Goal: Transaction & Acquisition: Purchase product/service

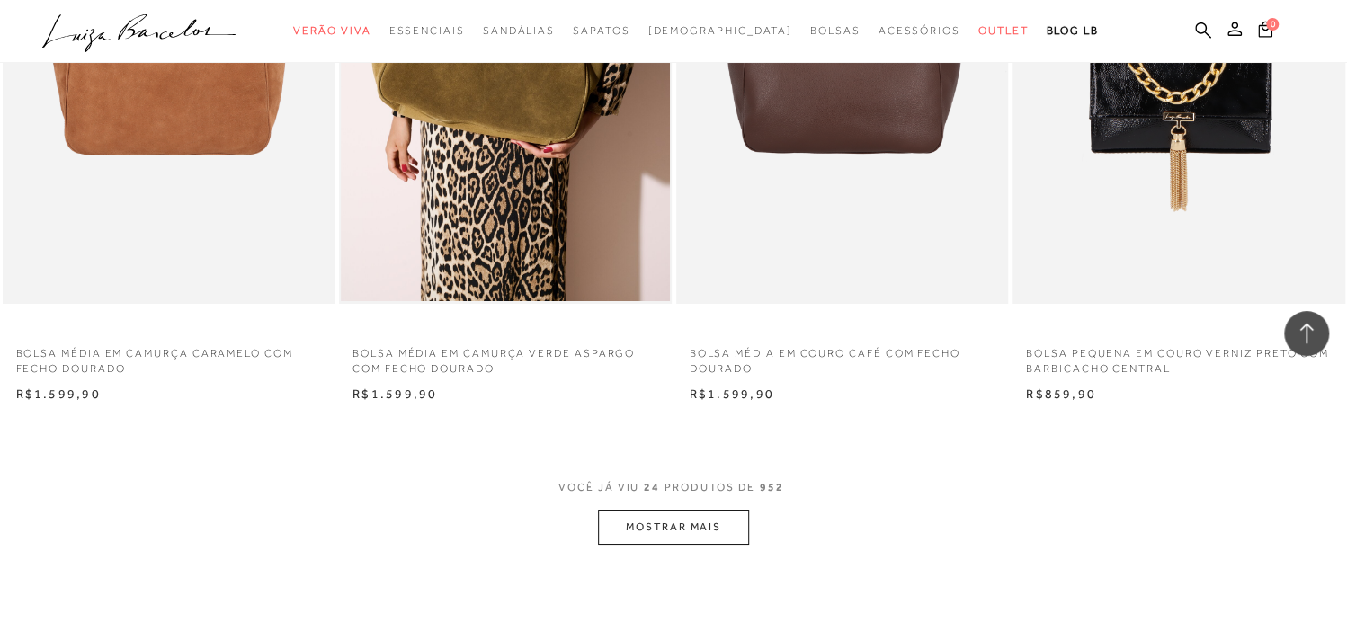
scroll to position [3418, 0]
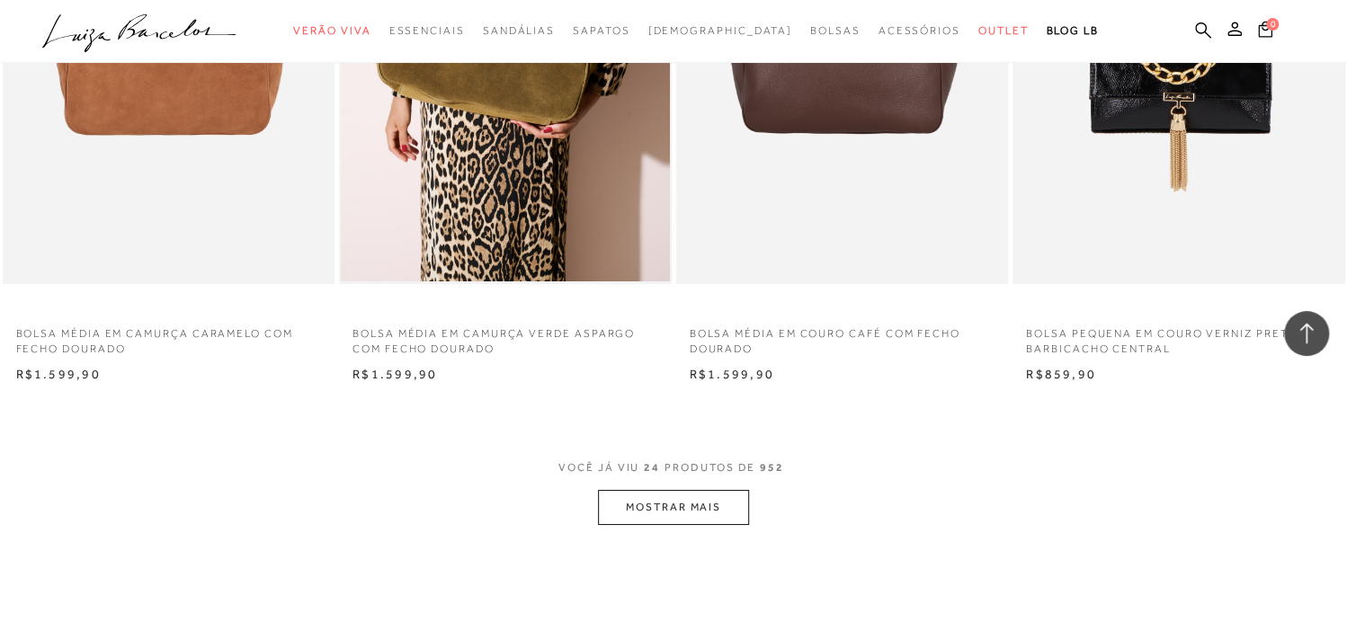
click at [731, 506] on button "MOSTRAR MAIS" at bounding box center [673, 507] width 151 height 35
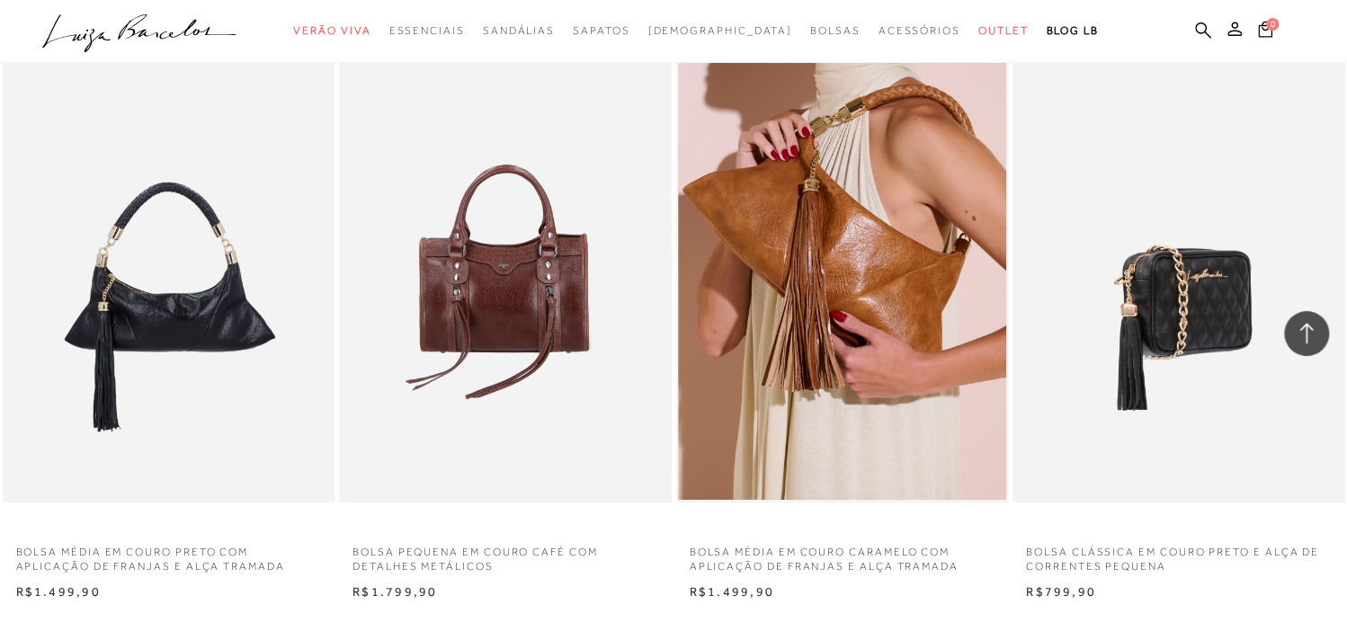
scroll to position [7105, 0]
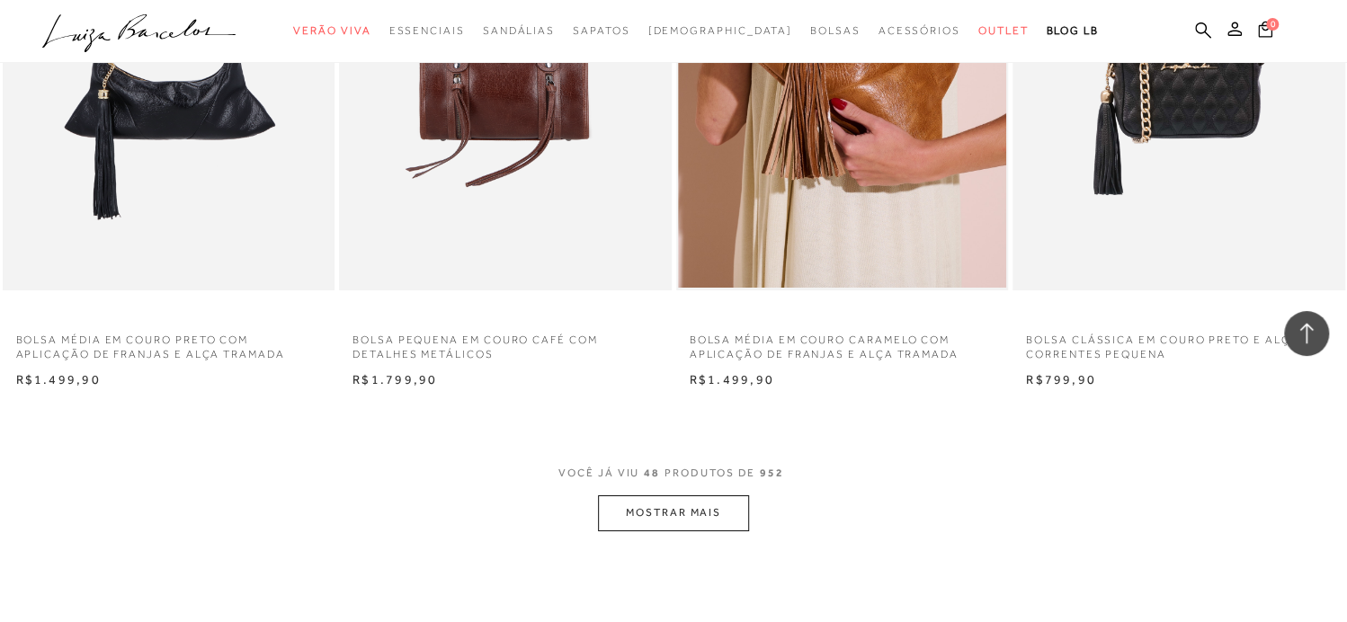
click at [718, 512] on button "MOSTRAR MAIS" at bounding box center [673, 513] width 151 height 35
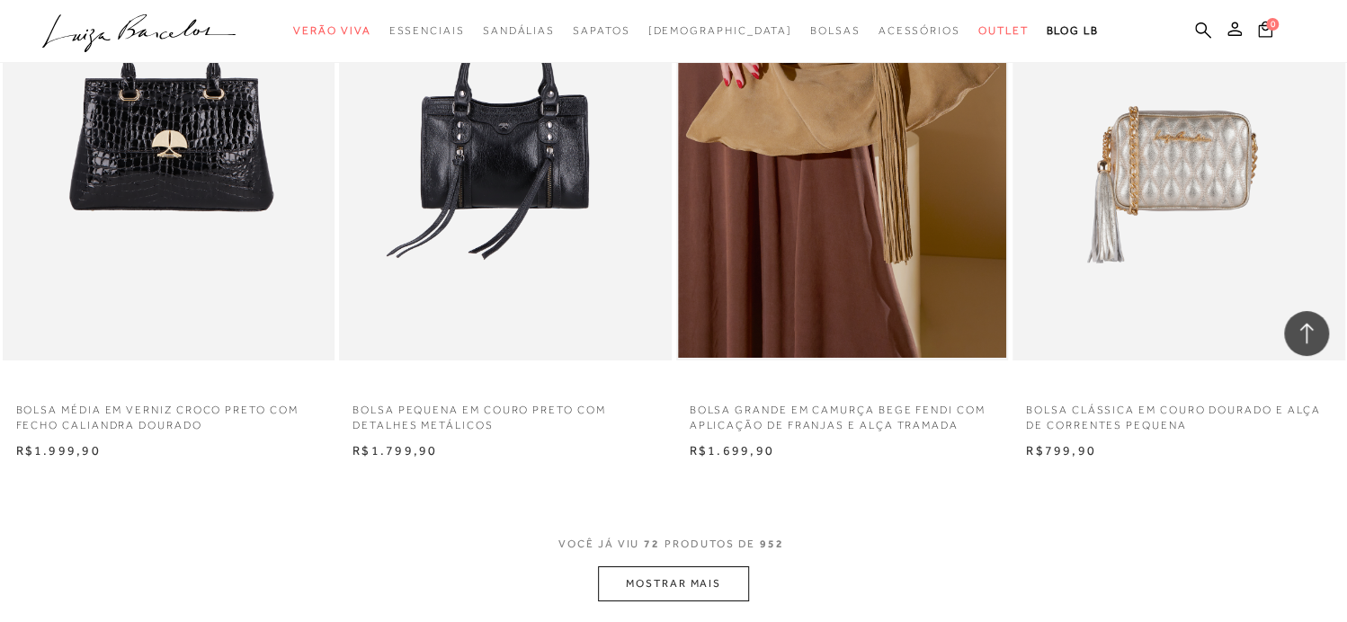
scroll to position [10792, 0]
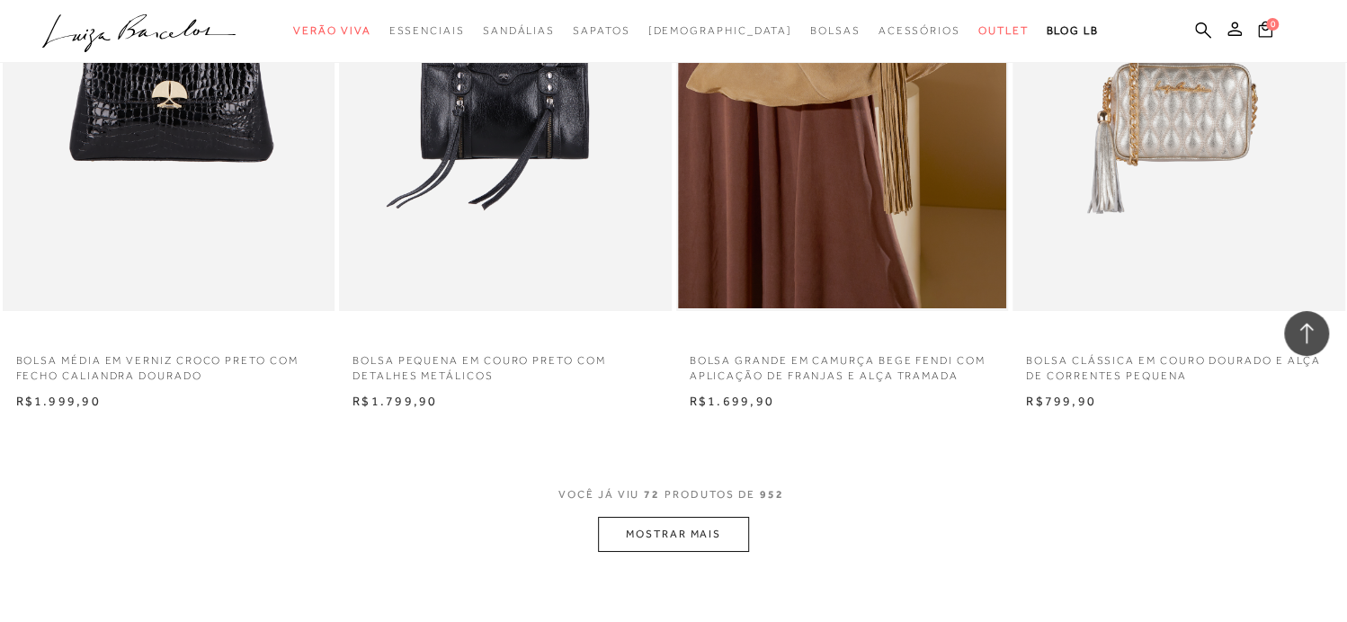
click at [685, 536] on button "MOSTRAR MAIS" at bounding box center [673, 534] width 151 height 35
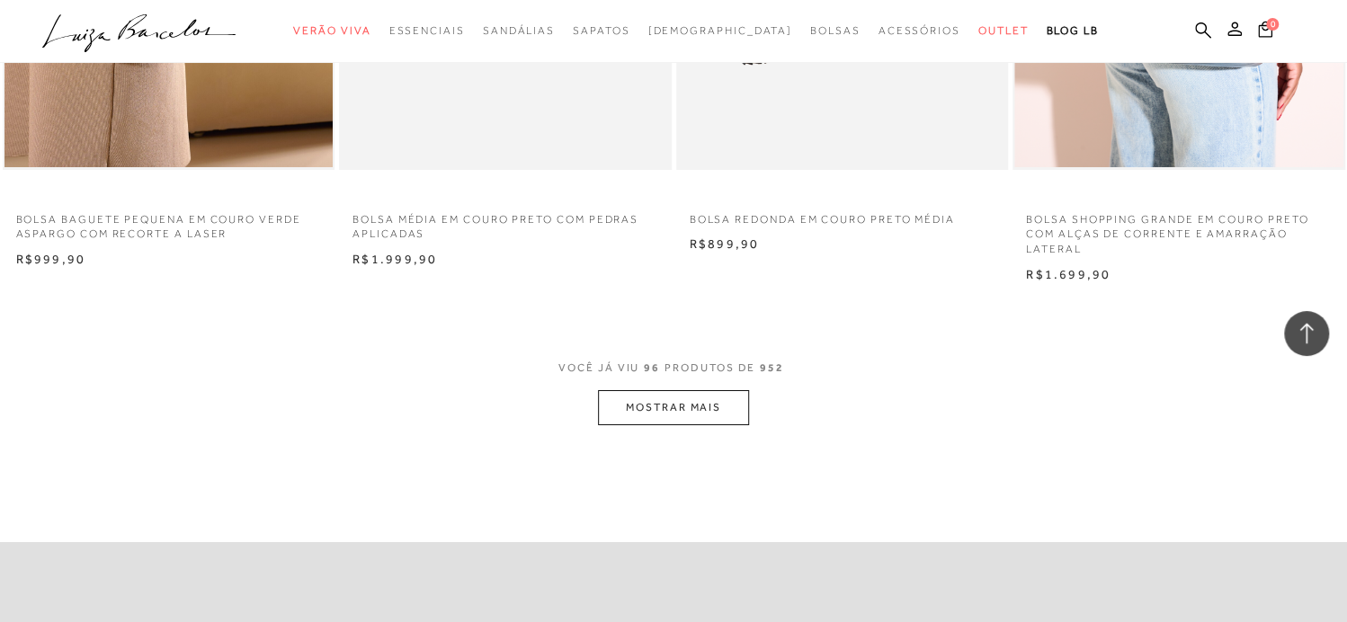
scroll to position [14480, 0]
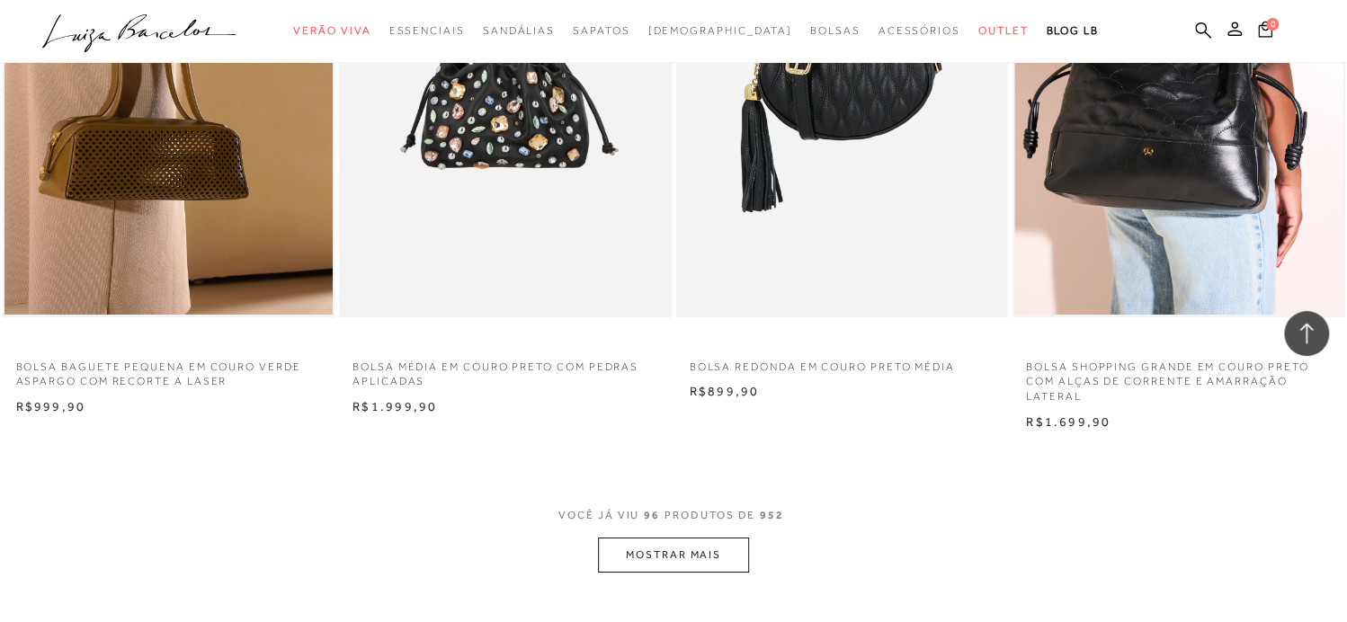
click at [689, 558] on button "MOSTRAR MAIS" at bounding box center [673, 555] width 151 height 35
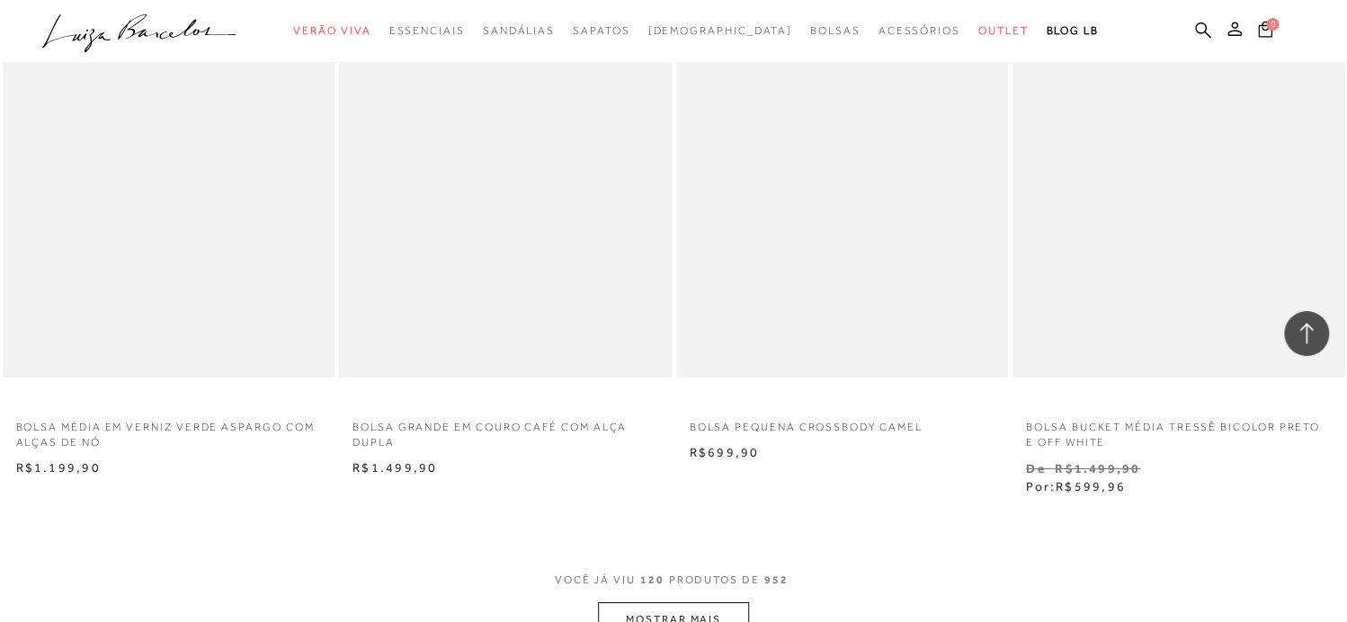
scroll to position [18257, 0]
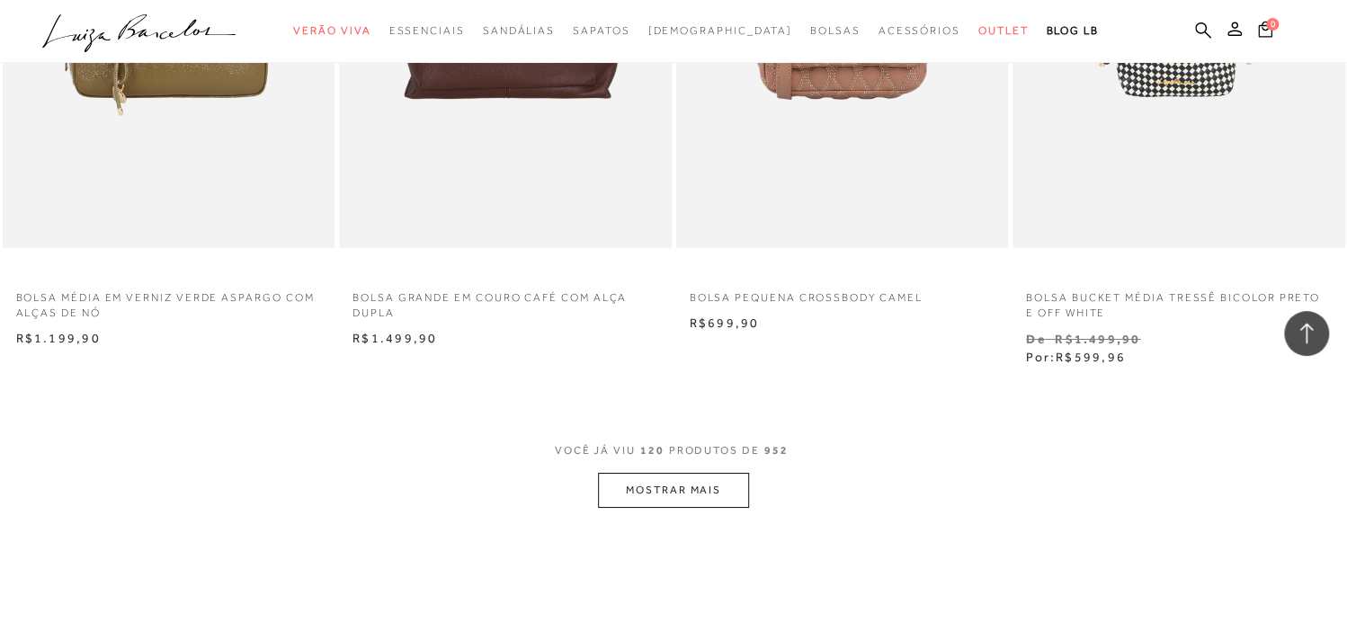
click at [656, 483] on button "MOSTRAR MAIS" at bounding box center [673, 490] width 151 height 35
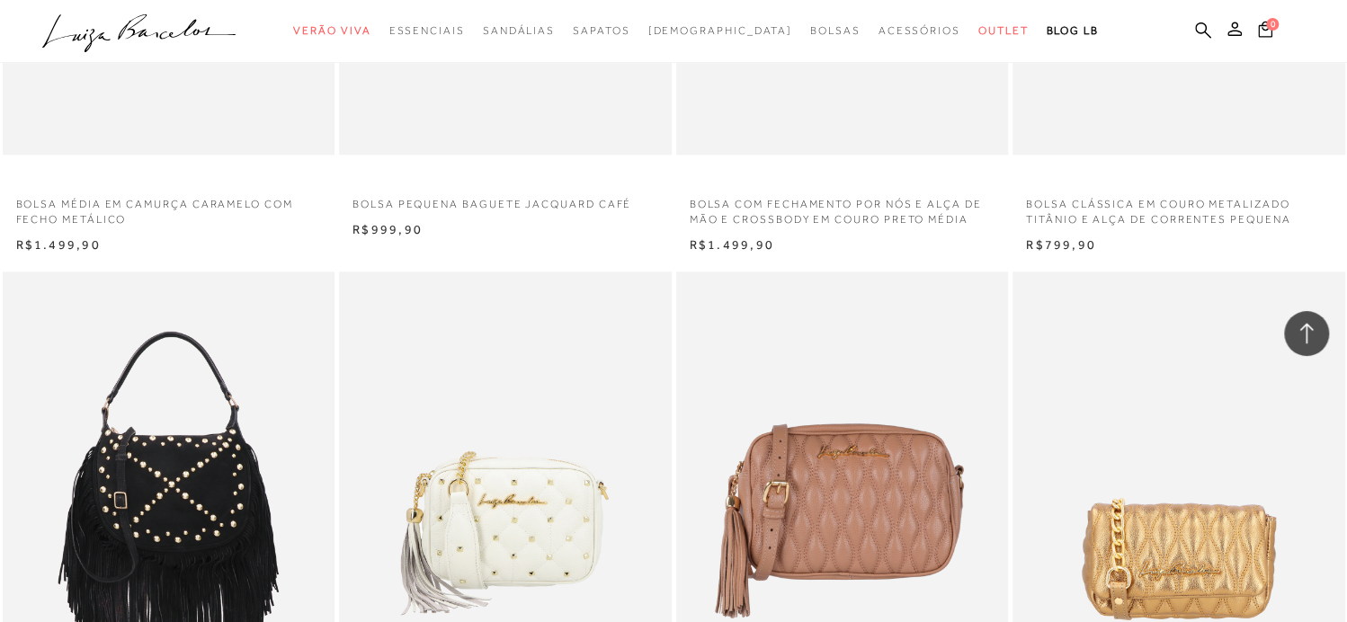
scroll to position [19876, 0]
